Goal: Task Accomplishment & Management: Manage account settings

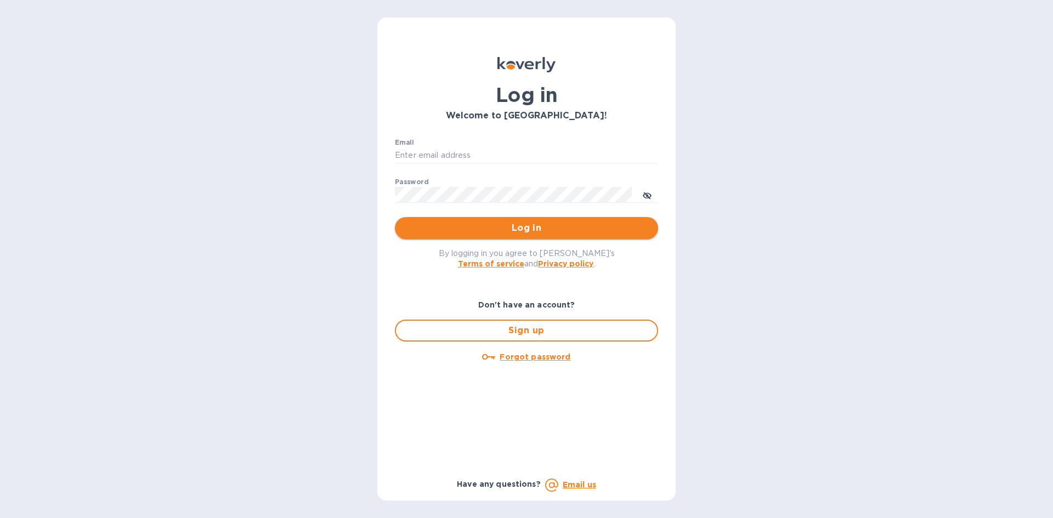
type input "[EMAIL_ADDRESS][DOMAIN_NAME]"
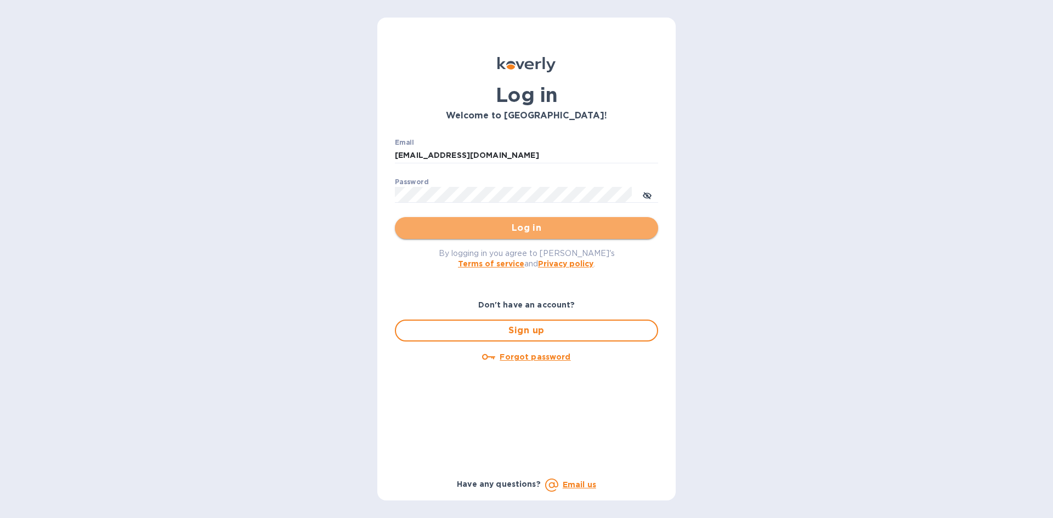
click at [491, 223] on span "Log in" at bounding box center [527, 228] width 246 height 13
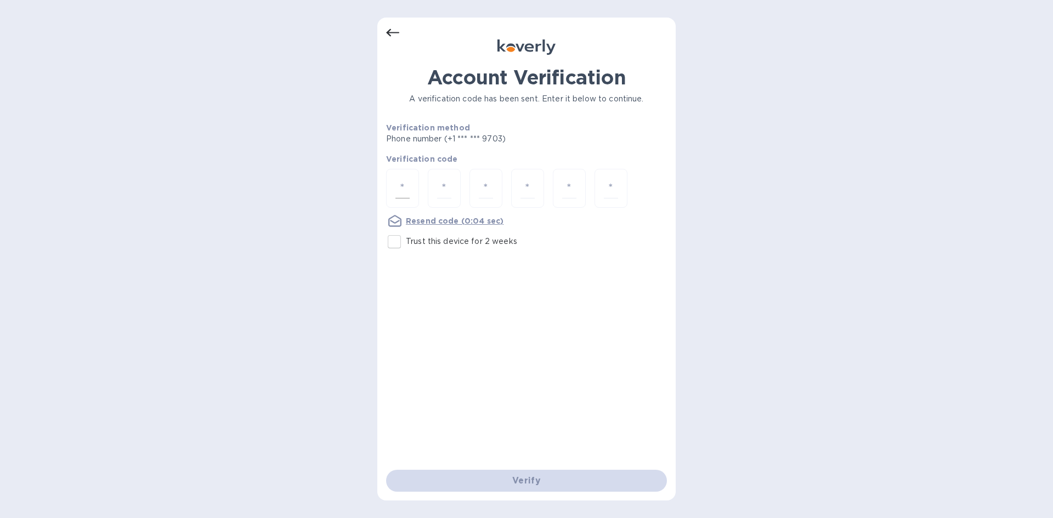
click at [404, 187] on input "number" at bounding box center [403, 188] width 14 height 20
type input "5"
type input "6"
type input "8"
type input "0"
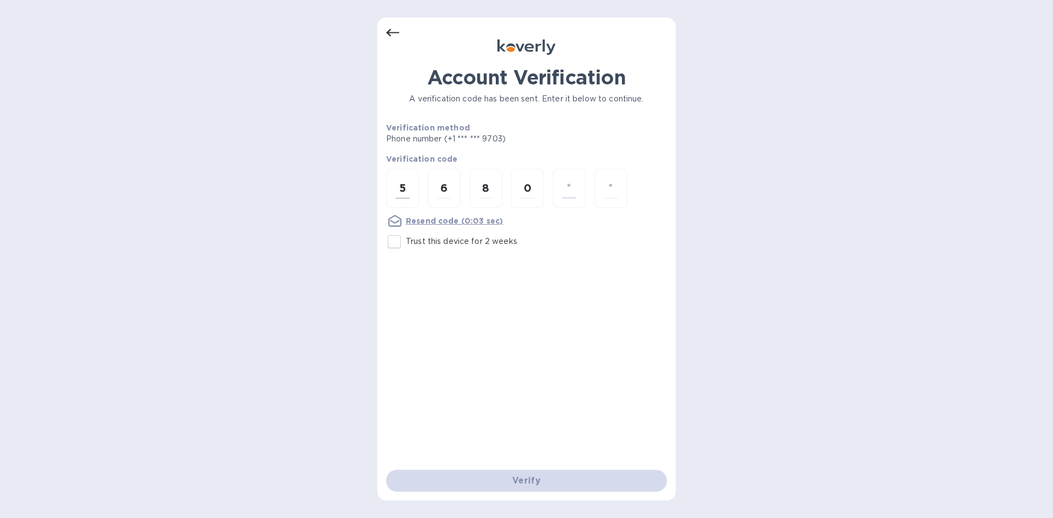
type input "4"
type input "9"
